Goal: Task Accomplishment & Management: Use online tool/utility

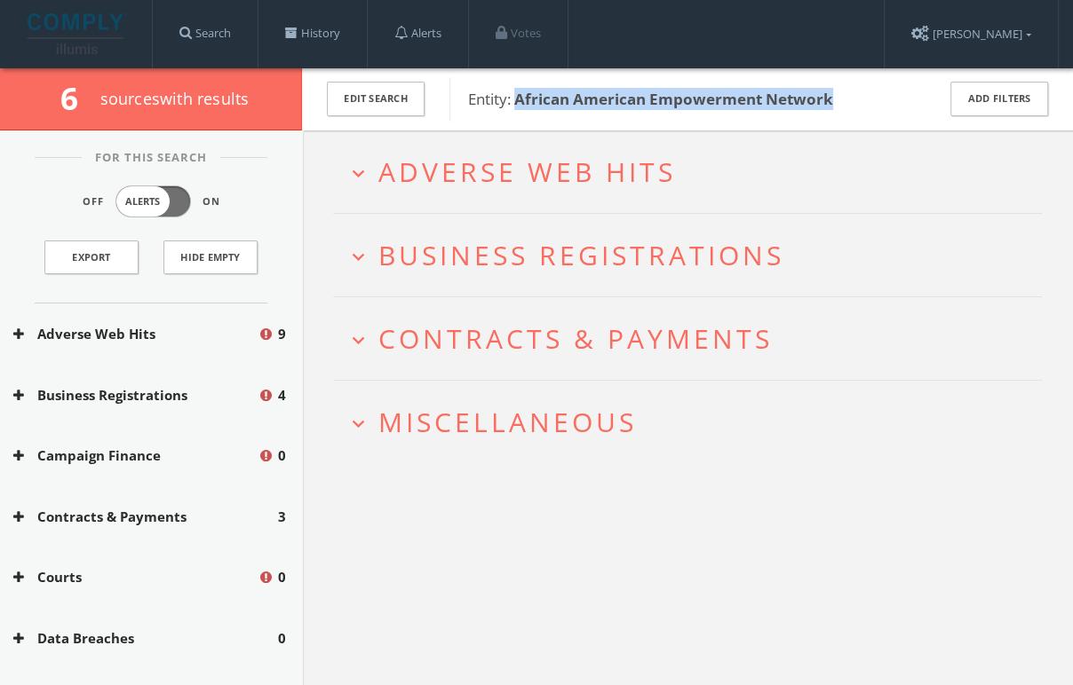
click at [579, 157] on span "Adverse Web Hits" at bounding box center [526, 172] width 297 height 36
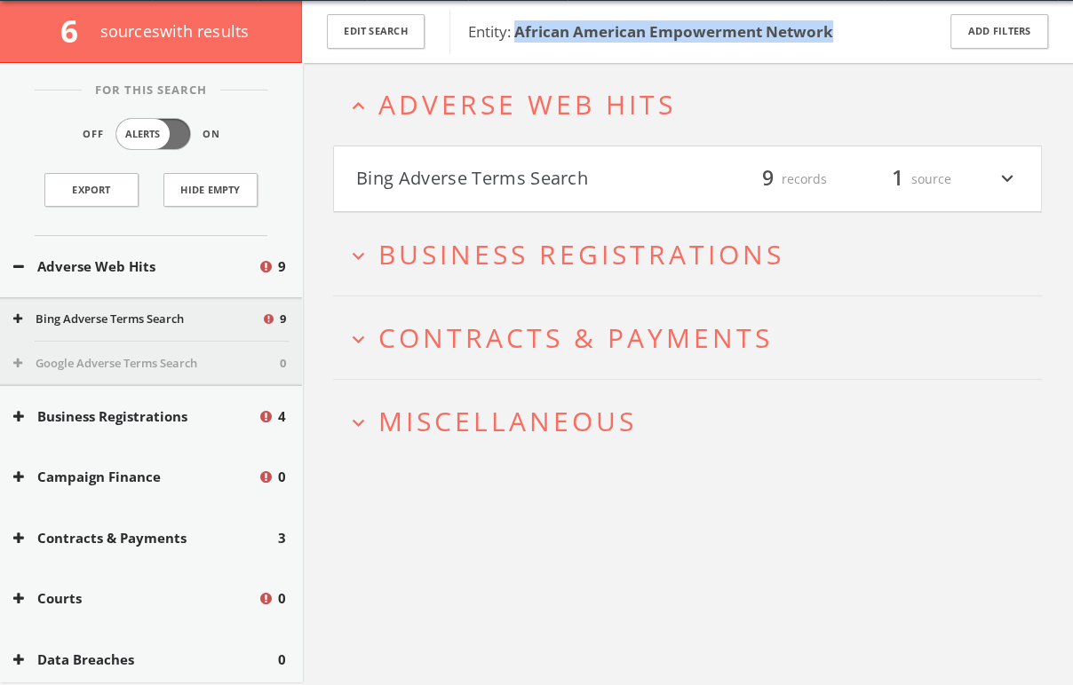
click at [581, 157] on h4 "Bing Adverse Terms Search filter_list 9 records 1 source expand_more" at bounding box center [687, 180] width 707 height 66
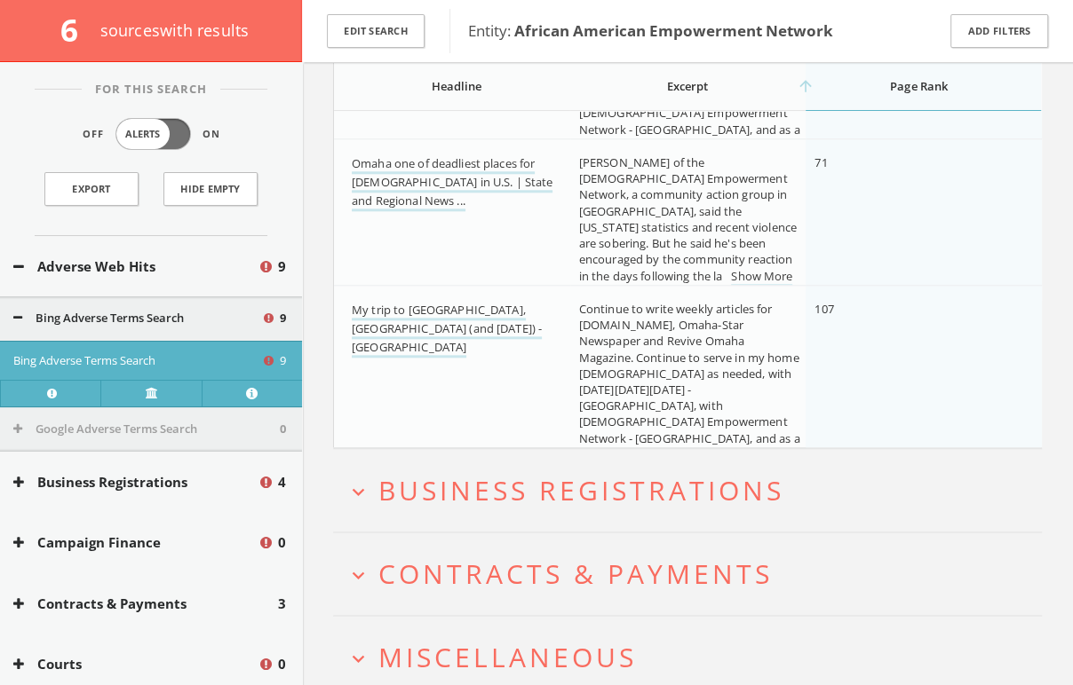
scroll to position [1410, 0]
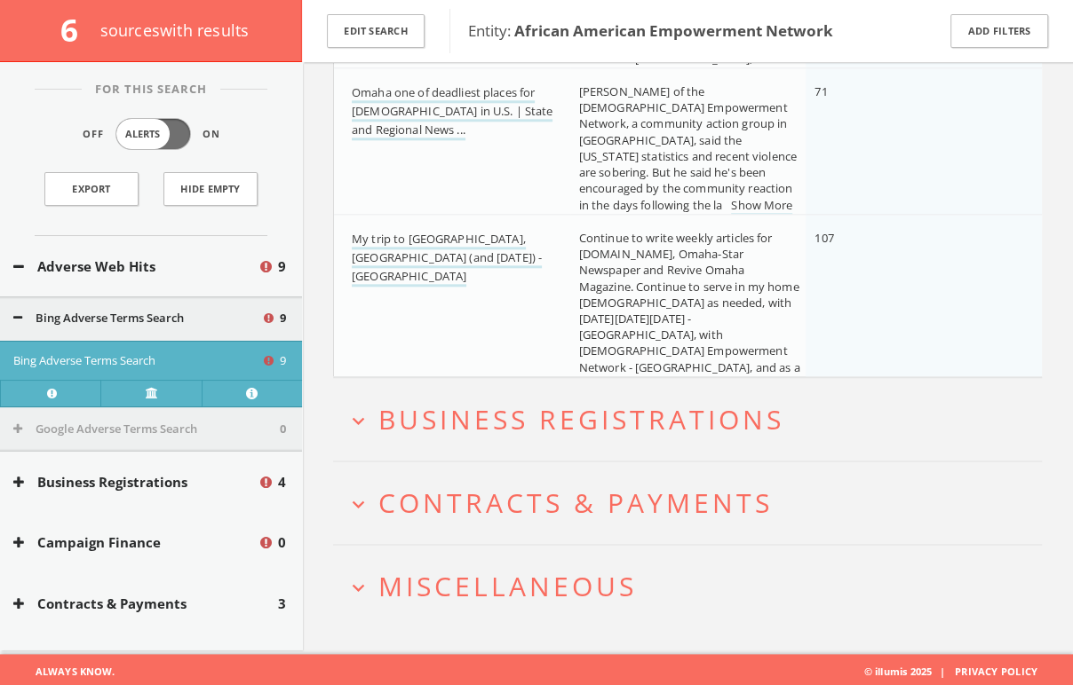
click at [475, 553] on h2 "expand_more Miscellaneous" at bounding box center [687, 586] width 709 height 83
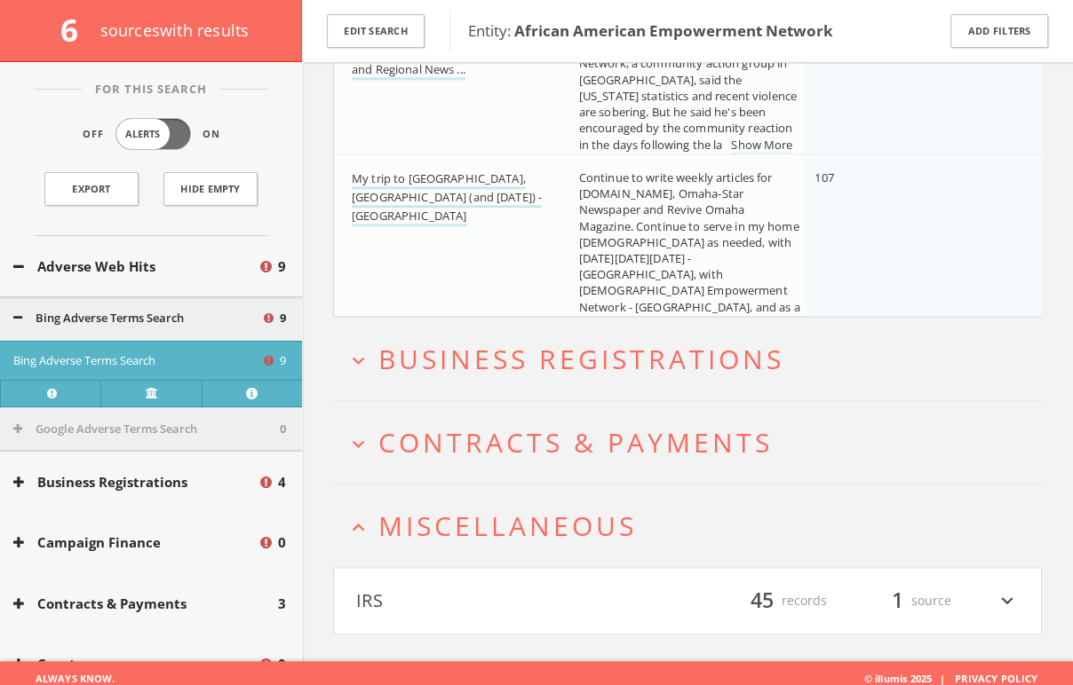
scroll to position [1477, 0]
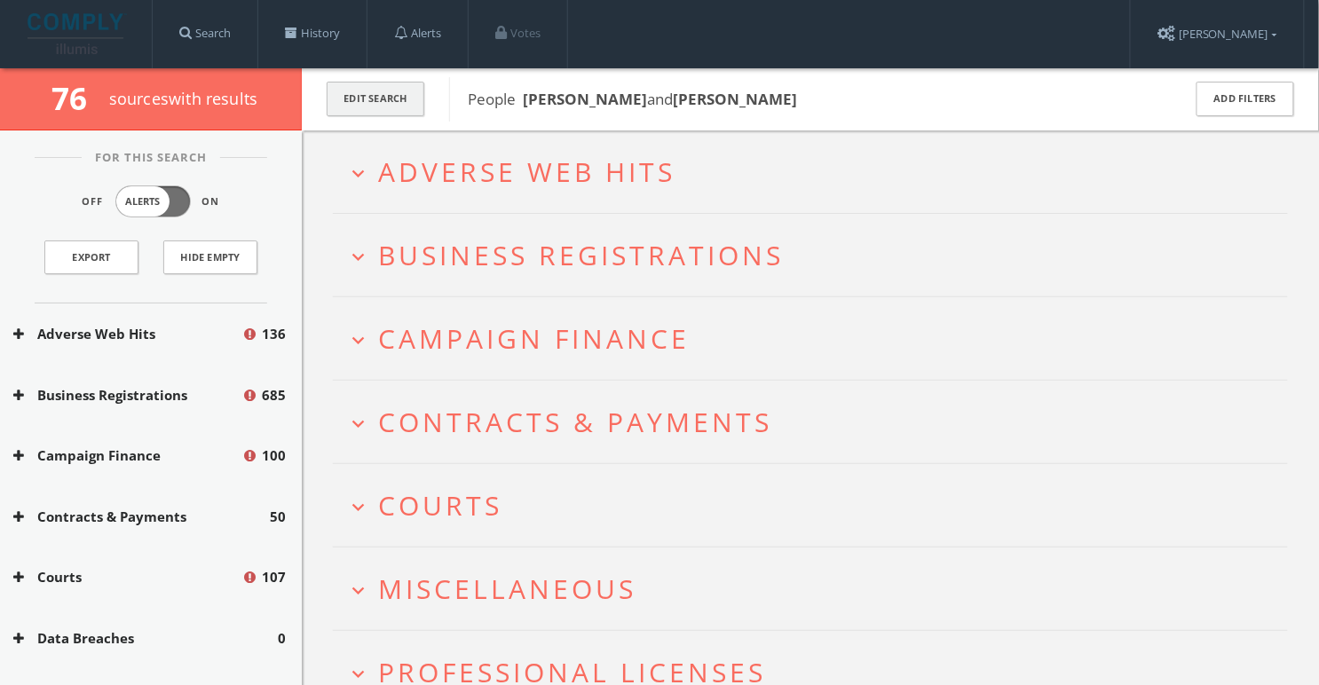
click at [334, 99] on button "Edit Search" at bounding box center [376, 99] width 98 height 35
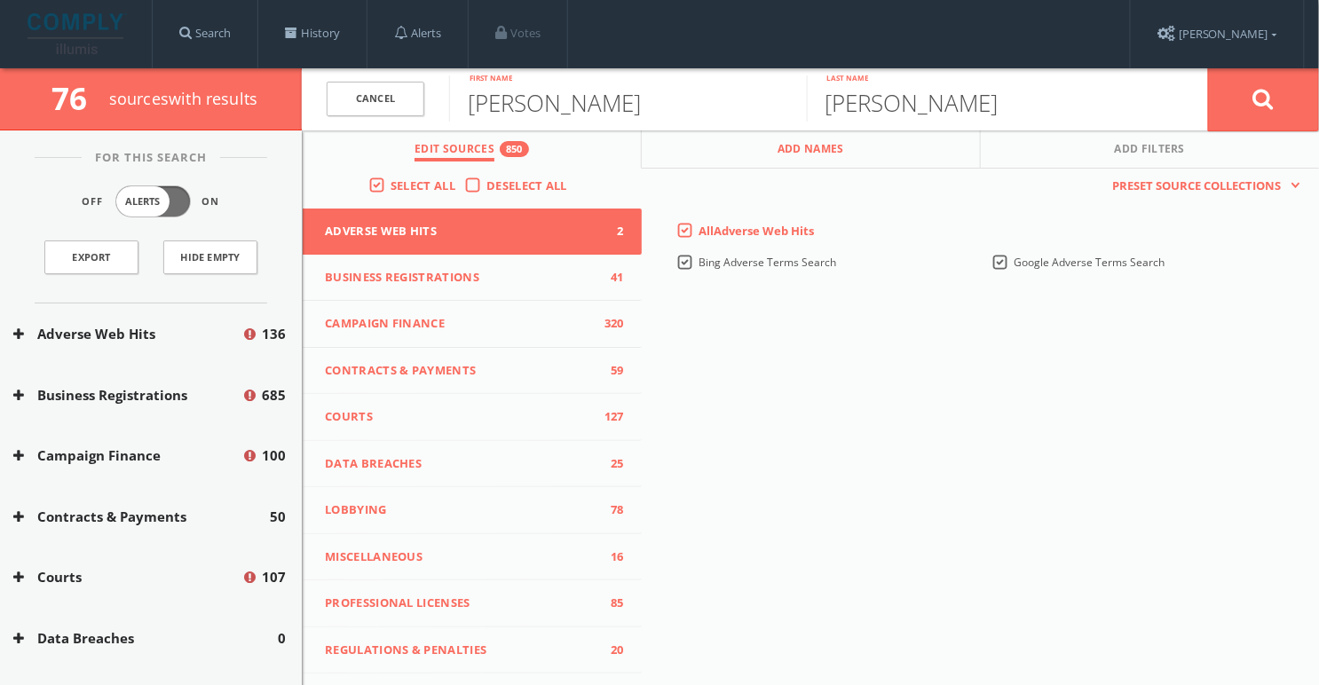
click at [749, 145] on button "Add Names" at bounding box center [811, 150] width 339 height 38
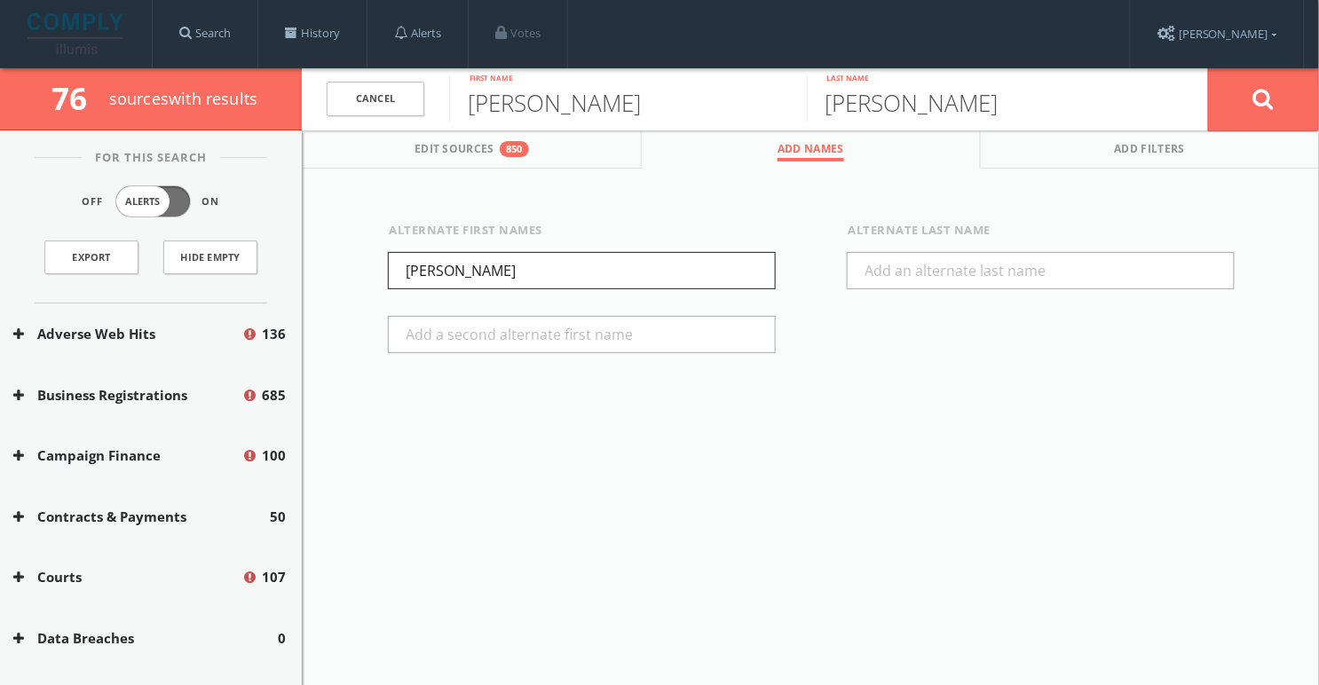
click at [431, 265] on input "William" at bounding box center [582, 270] width 388 height 37
click at [1245, 93] on button at bounding box center [1263, 99] width 111 height 64
